Goal: Task Accomplishment & Management: Use online tool/utility

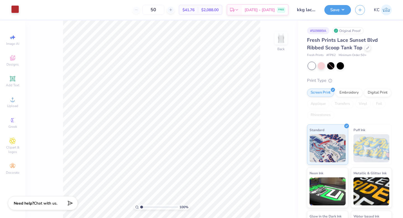
click at [14, 10] on div at bounding box center [15, 9] width 8 height 8
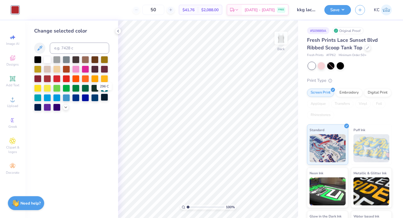
click at [106, 99] on div at bounding box center [104, 96] width 7 height 7
click at [336, 12] on button "Save" at bounding box center [337, 9] width 27 height 10
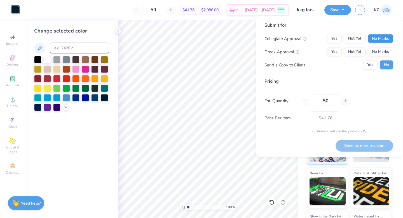
click at [384, 39] on button "No Marks" at bounding box center [380, 38] width 25 height 9
click at [354, 52] on button "Not Yet" at bounding box center [355, 51] width 22 height 9
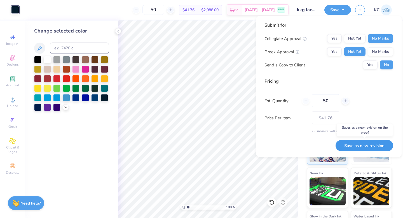
click at [370, 147] on button "Save as new revision" at bounding box center [364, 145] width 58 height 11
type input "$41.76"
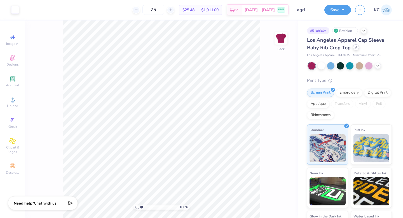
click at [355, 48] on icon at bounding box center [355, 47] width 3 height 3
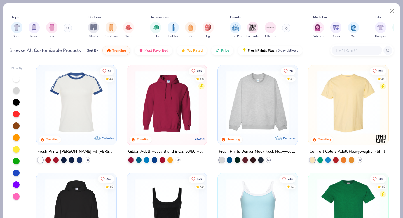
click at [343, 52] on input "text" at bounding box center [356, 50] width 43 height 6
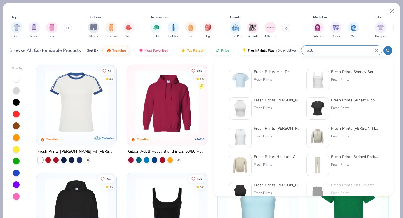
type input "fp38"
click at [264, 79] on div "Fresh Prints" at bounding box center [272, 79] width 37 height 5
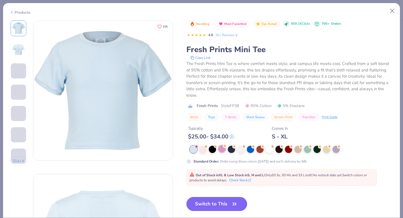
click at [223, 148] on div at bounding box center [221, 148] width 7 height 7
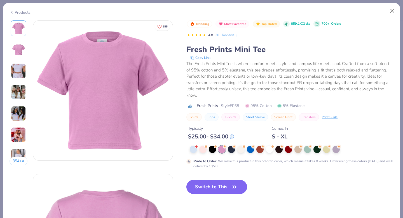
click at [218, 184] on button "Switch to This" at bounding box center [216, 187] width 61 height 14
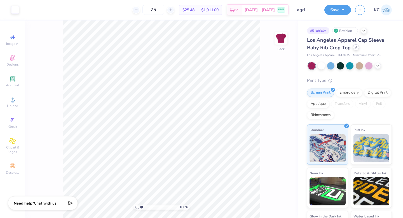
click at [355, 49] on div at bounding box center [356, 47] width 6 height 6
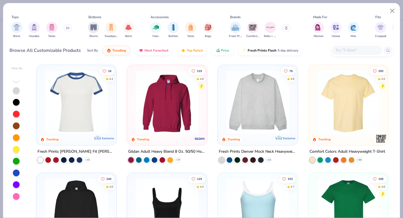
click at [336, 52] on input "text" at bounding box center [356, 50] width 43 height 6
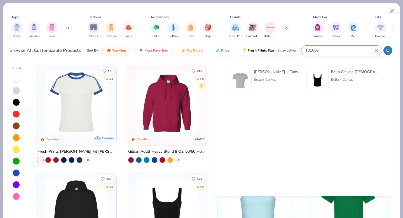
type input "1010be"
click at [262, 81] on div "Bella + Canvas" at bounding box center [277, 79] width 47 height 5
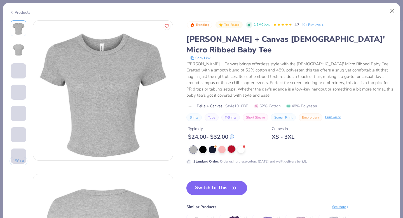
click at [232, 145] on div at bounding box center [231, 148] width 7 height 7
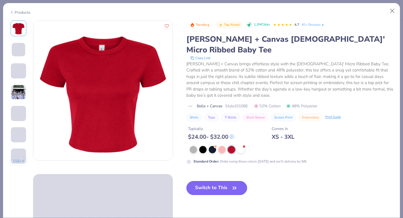
click at [222, 181] on button "Switch to This" at bounding box center [216, 188] width 61 height 14
